Goal: Task Accomplishment & Management: Use online tool/utility

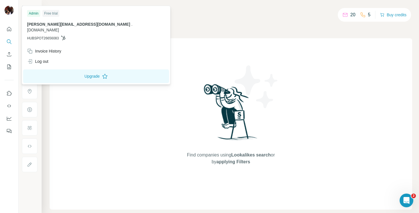
click at [36, 13] on div "Admin" at bounding box center [33, 13] width 13 height 7
click at [72, 72] on button "Upgrade" at bounding box center [96, 76] width 146 height 14
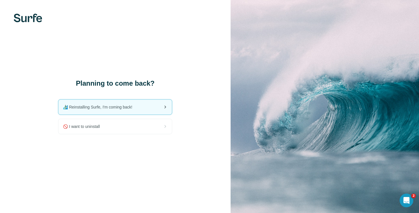
click at [141, 103] on div "🏄🏻‍♂️ Reinstalling Surfe, I'm coming back!" at bounding box center [114, 106] width 113 height 15
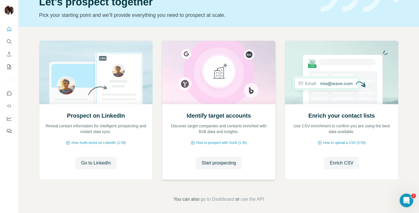
scroll to position [34, 0]
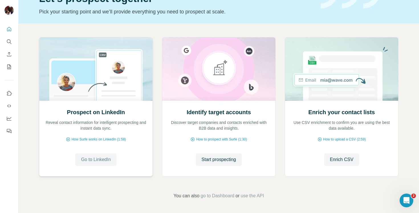
click at [86, 158] on span "Go to LinkedIn" at bounding box center [96, 159] width 30 height 7
click at [98, 157] on span "Go to LinkedIn" at bounding box center [96, 159] width 30 height 7
click at [84, 139] on span "How Surfe works on LinkedIn (1:58)" at bounding box center [99, 138] width 54 height 5
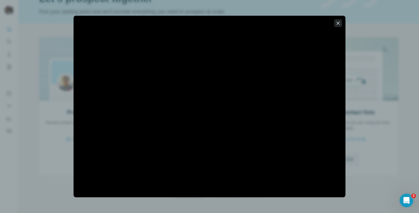
click at [339, 23] on icon "button" at bounding box center [338, 23] width 6 height 6
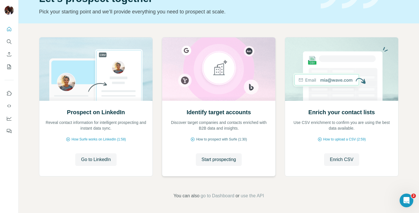
click at [214, 139] on span "How to prospect with Surfe (1:30)" at bounding box center [221, 138] width 51 height 5
